Goal: Task Accomplishment & Management: Complete application form

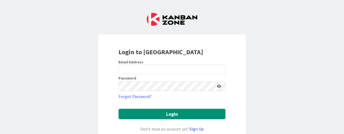
click at [198, 130] on link "Sign Up" at bounding box center [197, 128] width 14 height 5
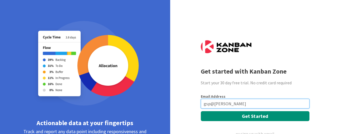
type input "gsp@connellycenter.org"
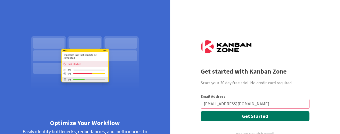
click at [246, 116] on button "Get Started" at bounding box center [255, 116] width 109 height 10
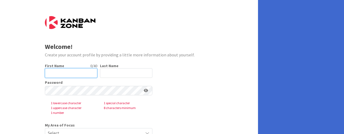
click at [74, 74] on input "text" at bounding box center [71, 73] width 52 height 10
type input "Taija"
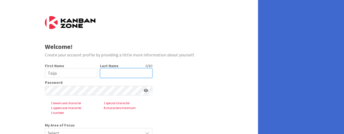
type input "<"
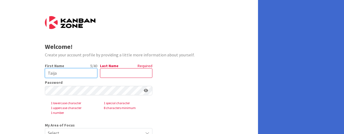
click at [61, 76] on input "Taija" at bounding box center [71, 73] width 52 height 10
type input "T"
type input "C"
type input "CCC"
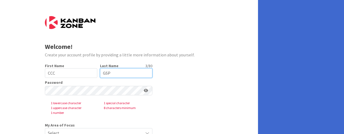
type input "GSP"
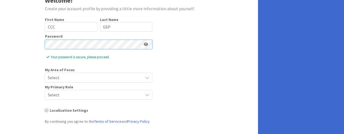
scroll to position [54, 0]
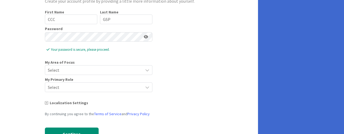
click at [146, 73] on div "Select" at bounding box center [99, 70] width 108 height 10
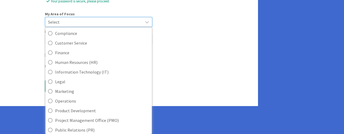
scroll to position [134, 0]
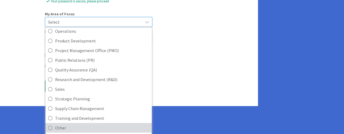
click at [50, 128] on icon at bounding box center [50, 128] width 4 height 8
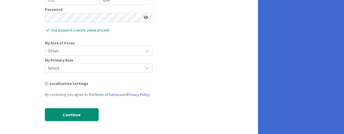
click at [108, 71] on span "Select" at bounding box center [94, 68] width 92 height 8
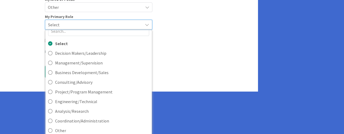
scroll to position [119, 0]
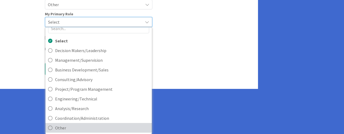
click at [51, 129] on icon at bounding box center [50, 128] width 4 height 8
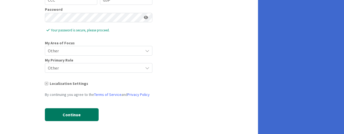
click at [55, 112] on button "Continue" at bounding box center [72, 114] width 54 height 13
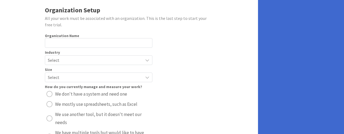
scroll to position [0, 0]
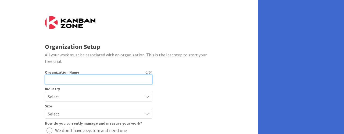
click at [117, 80] on input "text" at bounding box center [99, 80] width 108 height 10
type input "Cornelia Connelly Center"
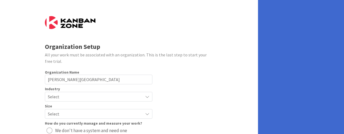
click at [110, 95] on span "Select" at bounding box center [94, 97] width 92 height 8
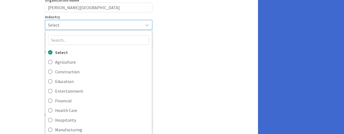
scroll to position [73, 0]
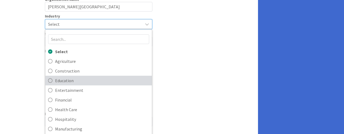
click at [52, 80] on icon at bounding box center [50, 81] width 4 height 8
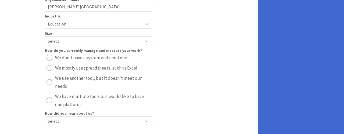
click at [66, 44] on span "Select" at bounding box center [94, 41] width 92 height 8
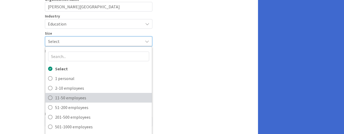
click at [48, 100] on icon at bounding box center [50, 98] width 4 height 8
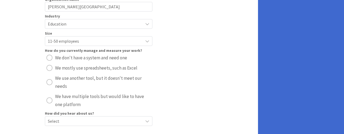
click at [48, 69] on div "radio" at bounding box center [50, 68] width 6 height 6
click at [88, 121] on span "Select" at bounding box center [94, 121] width 92 height 8
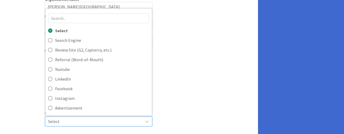
scroll to position [38, 0]
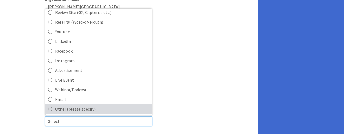
click at [50, 112] on icon at bounding box center [50, 109] width 4 height 8
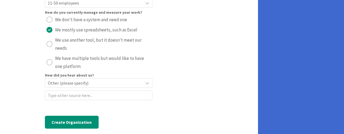
scroll to position [111, 0]
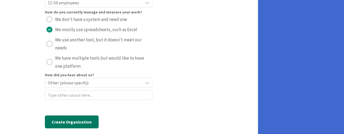
click at [86, 125] on button "Create Organization" at bounding box center [72, 122] width 54 height 13
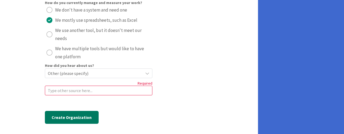
scroll to position [123, 0]
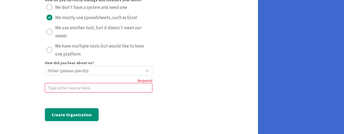
click at [123, 73] on span "Other (please specify)" at bounding box center [94, 71] width 92 height 8
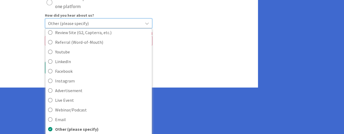
scroll to position [173, 0]
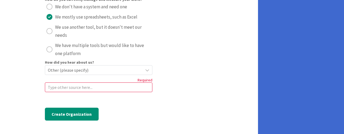
scroll to position [123, 0]
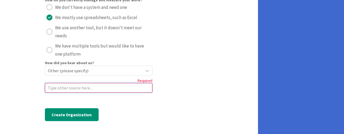
click at [117, 85] on input at bounding box center [99, 88] width 108 height 10
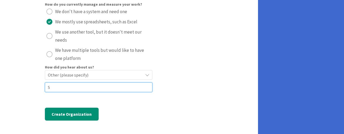
scroll to position [119, 0]
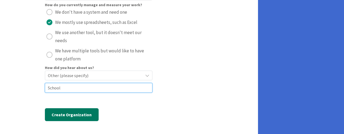
type input "School"
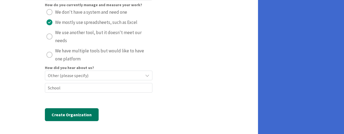
click at [74, 116] on button "Create Organization" at bounding box center [72, 114] width 54 height 13
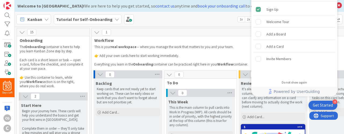
click at [193, 29] on div "1" at bounding box center [306, 32] width 429 height 8
click at [217, 24] on div "Kanban Tutorial for Self-Onboarding 1x 2x 3x" at bounding box center [179, 19] width 329 height 15
